Goal: Task Accomplishment & Management: Manage account settings

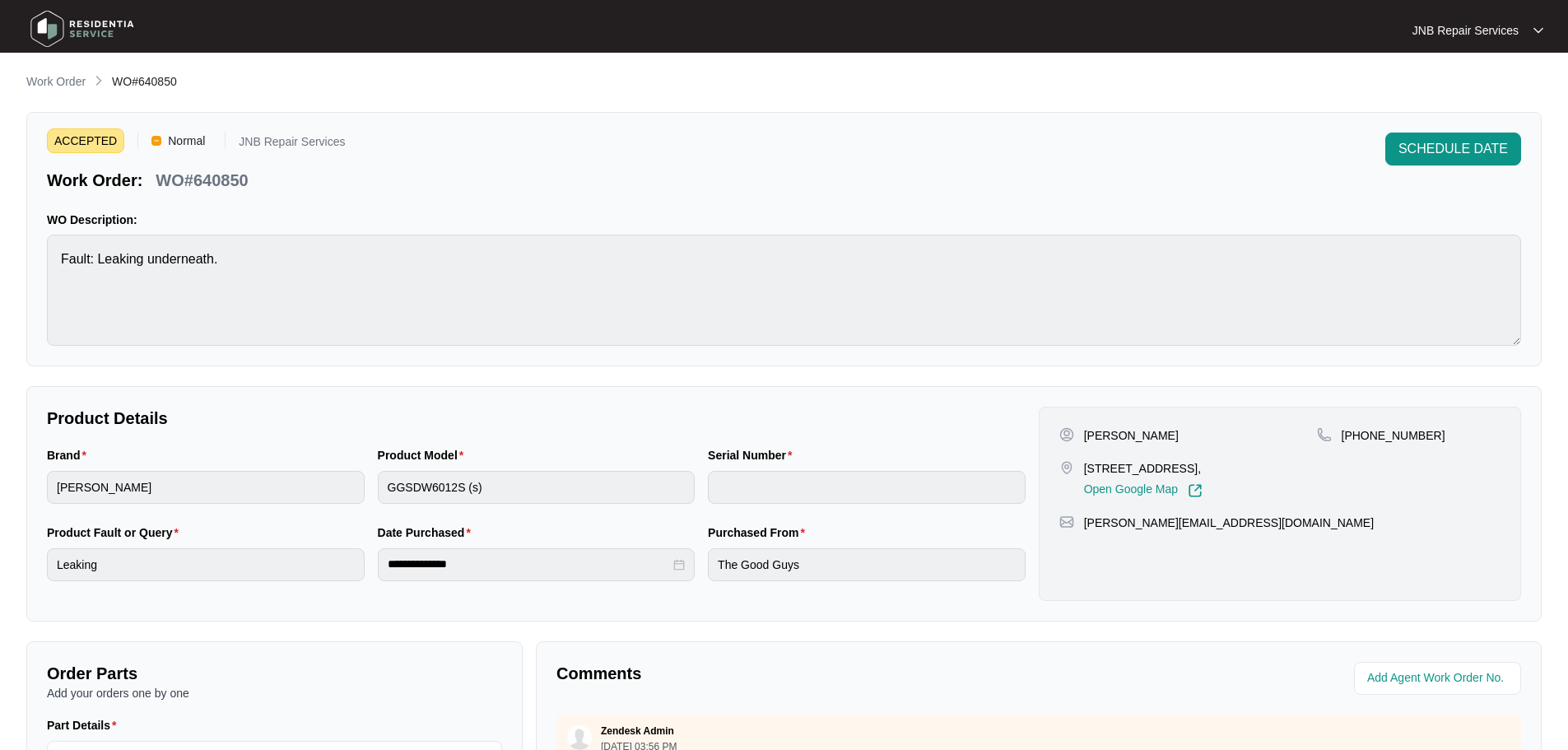
click at [79, 30] on img at bounding box center [82, 28] width 115 height 49
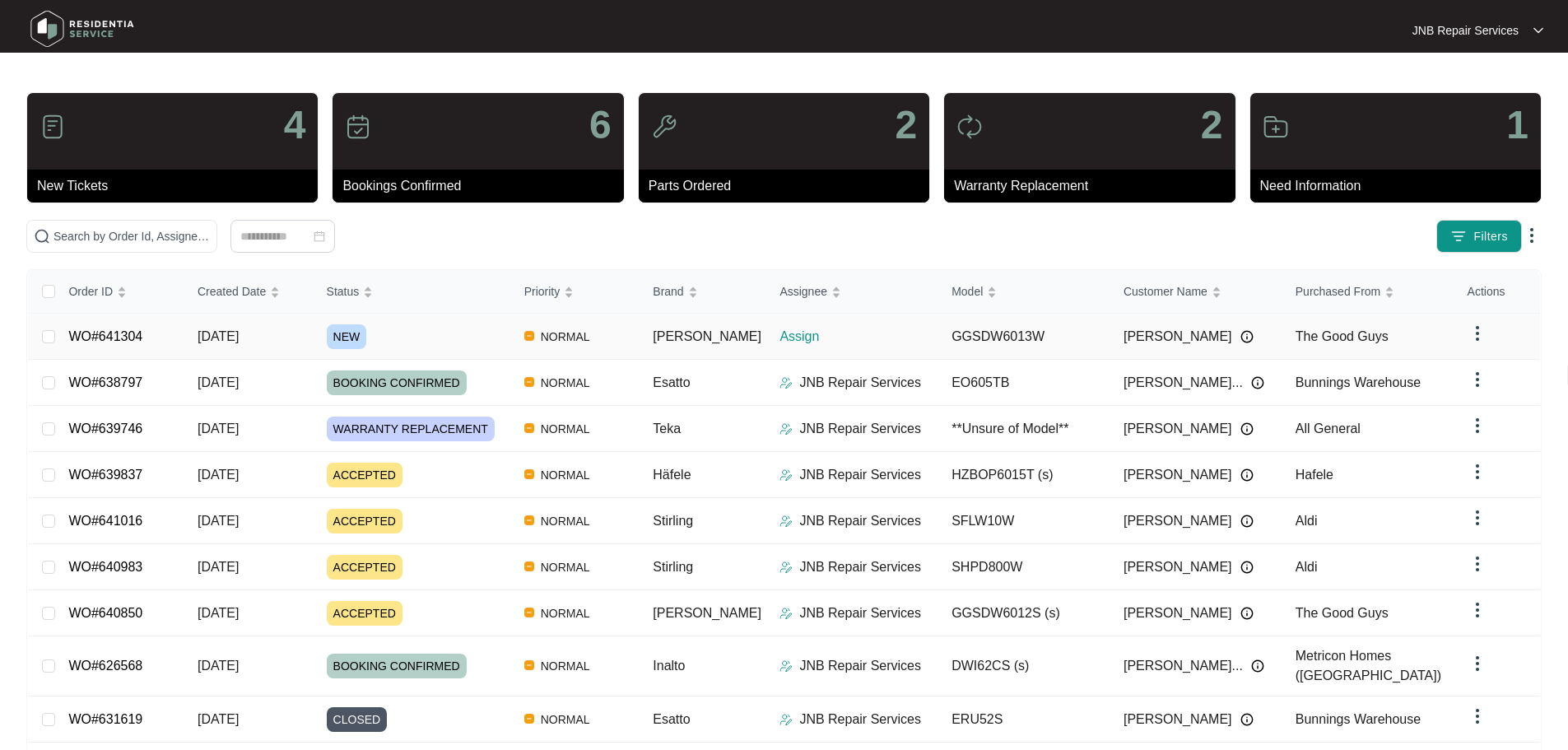
click at [457, 347] on div "NEW" at bounding box center [419, 336] width 185 height 25
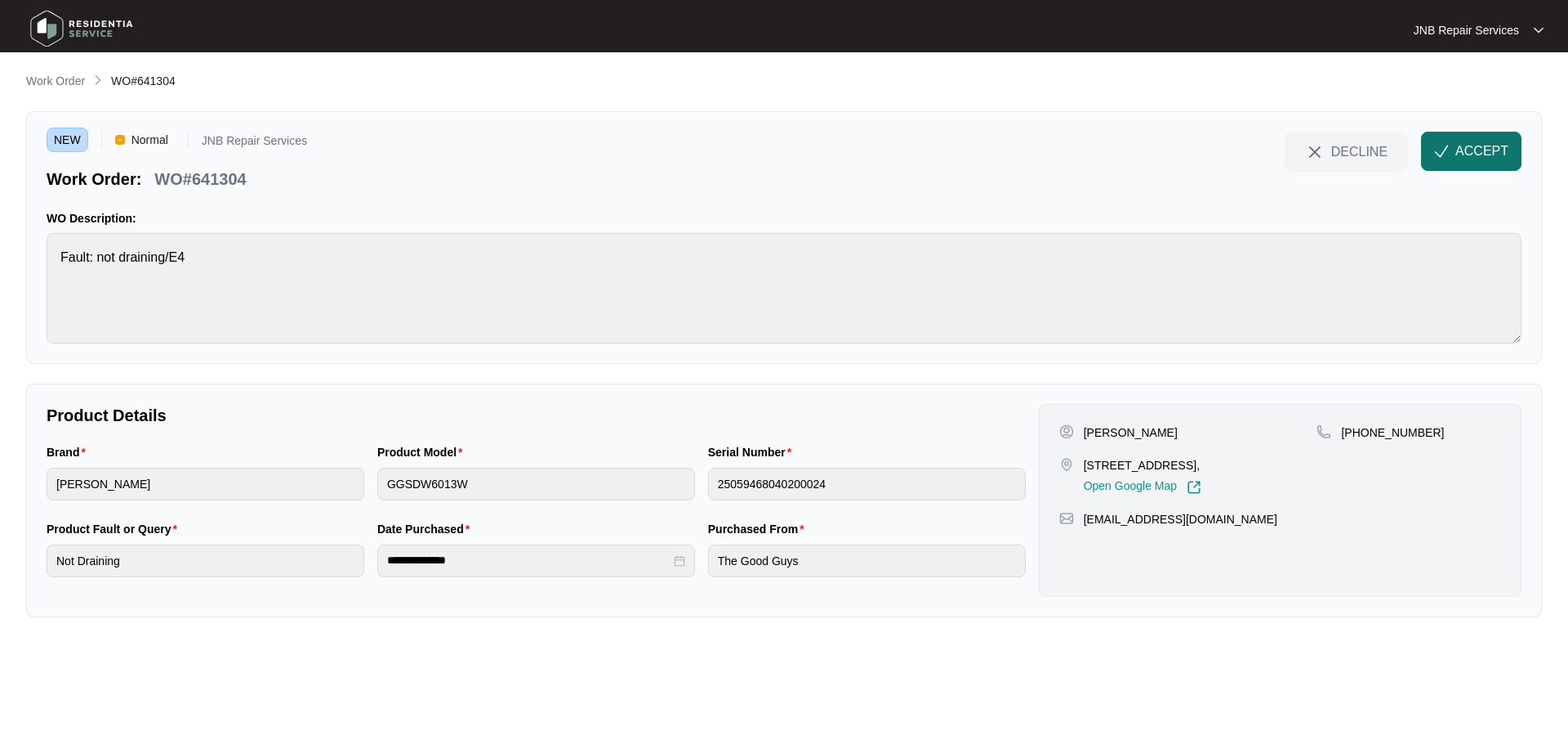
click at [1487, 145] on span "ACCEPT" at bounding box center [1483, 150] width 53 height 19
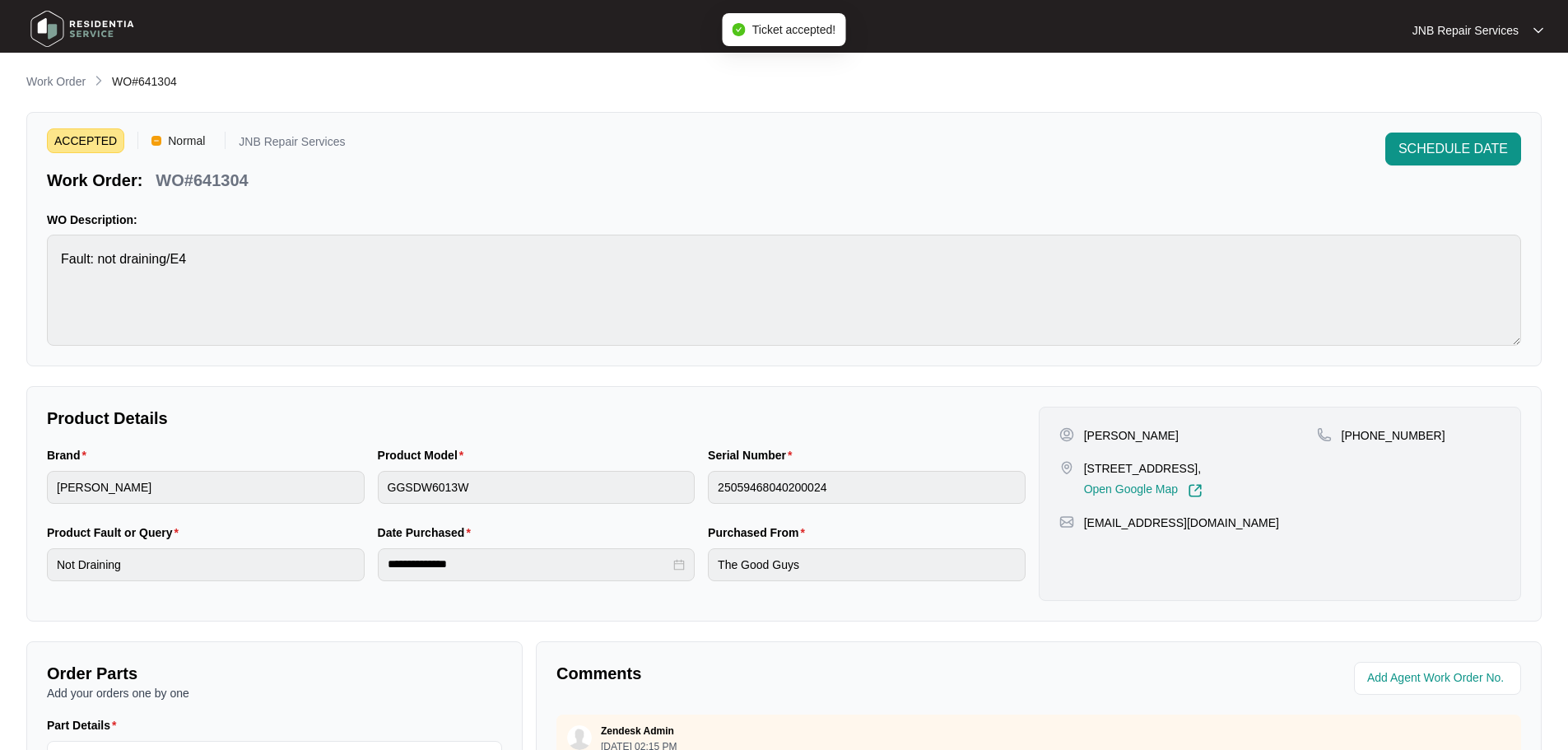
drag, startPoint x: 1086, startPoint y: 468, endPoint x: 1271, endPoint y: 471, distance: 185.0
click at [1203, 471] on p "[STREET_ADDRESS]," at bounding box center [1143, 468] width 118 height 17
copy p "[STREET_ADDRESS]"
click at [69, 27] on img at bounding box center [82, 28] width 115 height 49
